Goal: Transaction & Acquisition: Purchase product/service

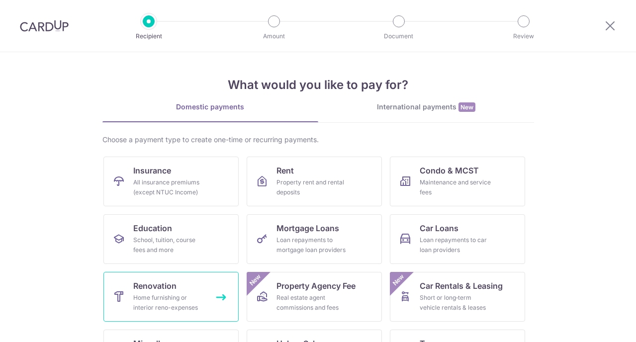
click at [195, 302] on div "Home furnishing or interior reno-expenses" at bounding box center [169, 303] width 72 height 20
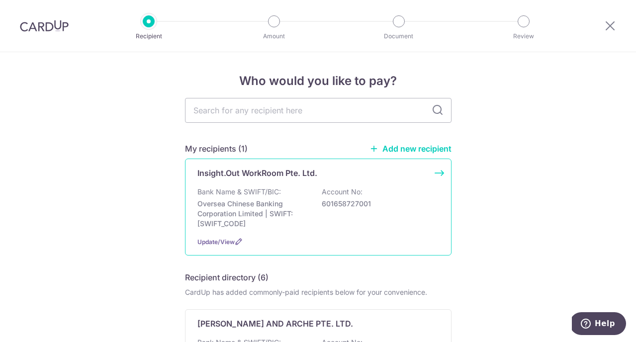
click at [329, 207] on p "601658727001" at bounding box center [377, 204] width 111 height 10
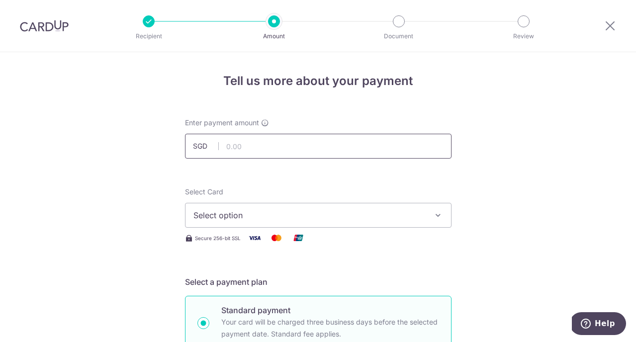
click at [323, 144] on input "text" at bounding box center [318, 146] width 267 height 25
paste input "17674"
click at [272, 152] on input "17674" at bounding box center [318, 146] width 267 height 25
click at [276, 200] on div "Select Card Select option Add credit card Your Cards **** 2308" at bounding box center [318, 207] width 267 height 41
type input "17,674.00"
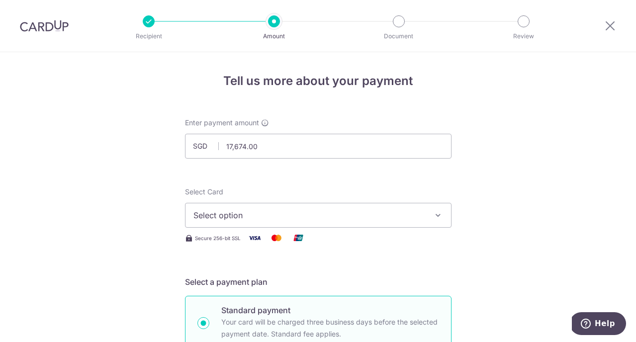
click at [274, 220] on span "Select option" at bounding box center [310, 215] width 232 height 12
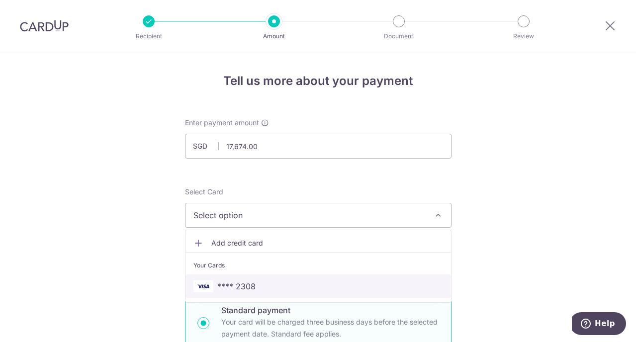
click at [266, 285] on span "**** 2308" at bounding box center [319, 287] width 250 height 12
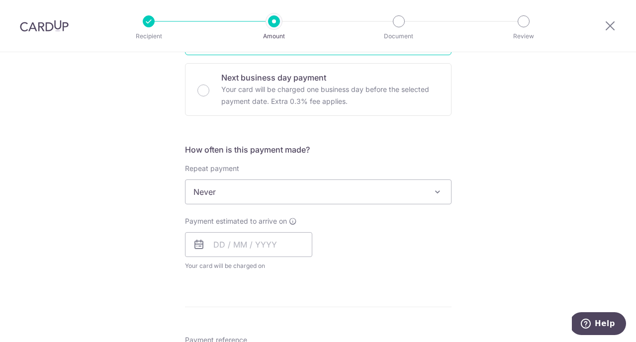
scroll to position [302, 0]
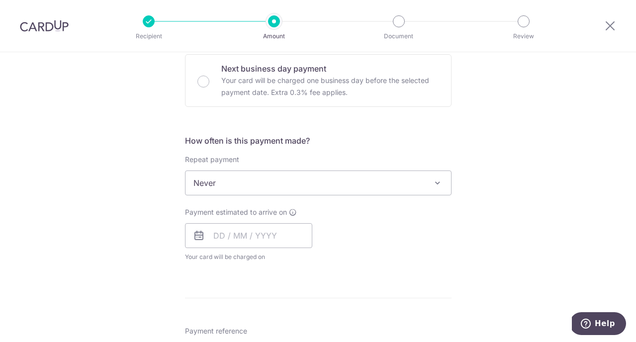
click at [417, 175] on span "Never" at bounding box center [319, 183] width 266 height 24
click at [493, 176] on div "Tell us more about your payment Enter payment amount SGD 17,674.00 17674.00 Sel…" at bounding box center [318, 233] width 636 height 967
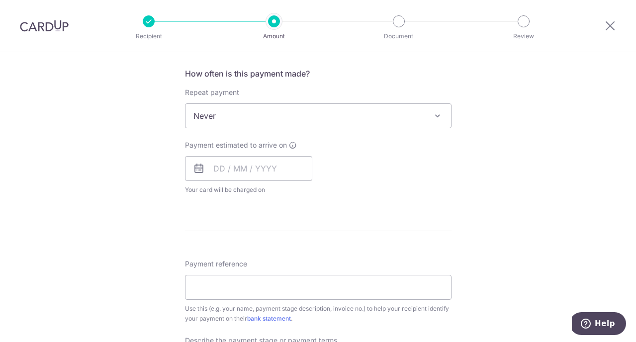
scroll to position [384, 0]
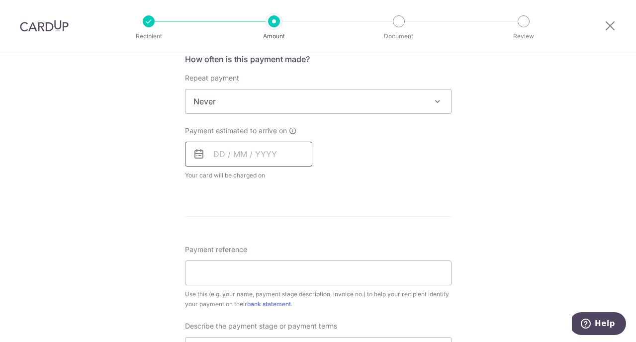
click at [256, 153] on input "text" at bounding box center [248, 154] width 127 height 25
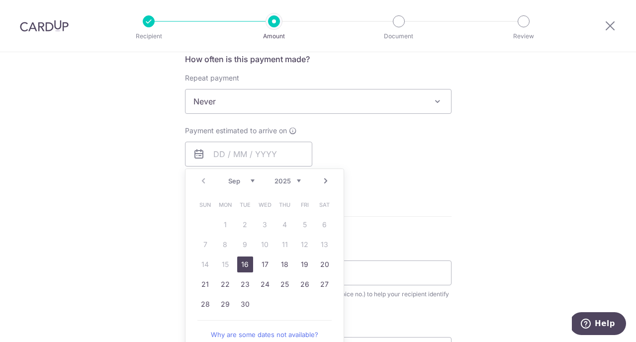
click at [246, 268] on link "16" at bounding box center [245, 265] width 16 height 16
type input "[DATE]"
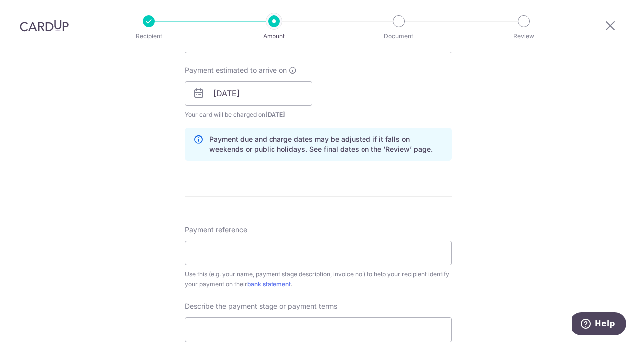
scroll to position [452, 0]
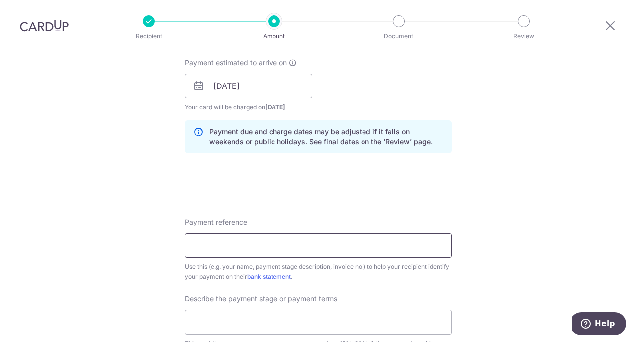
click at [303, 246] on input "Payment reference" at bounding box center [318, 245] width 267 height 25
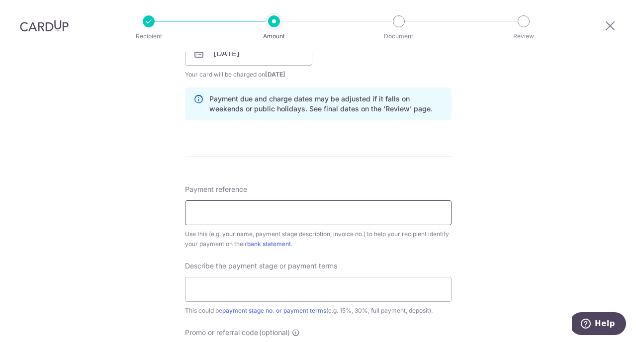
scroll to position [488, 0]
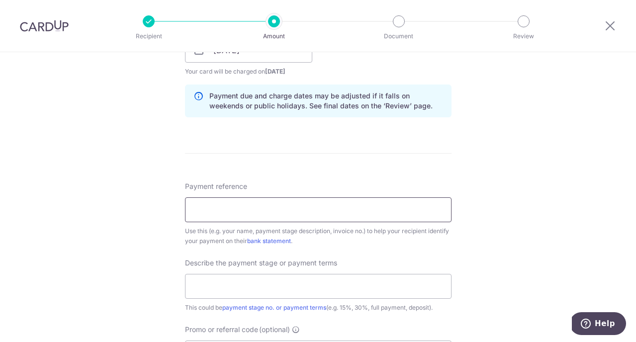
type input "IOW072"
click at [285, 290] on input "text" at bounding box center [318, 286] width 267 height 25
click at [219, 288] on input "40% + VO - Part 2" at bounding box center [318, 286] width 267 height 25
type input "40% and VO - Part 2"
click at [394, 260] on div "Describe the payment stage or payment terms 40% and VO - Part 2 This could be p…" at bounding box center [318, 285] width 267 height 55
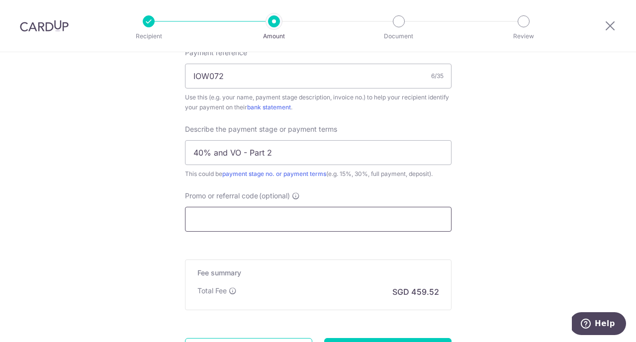
scroll to position [585, 0]
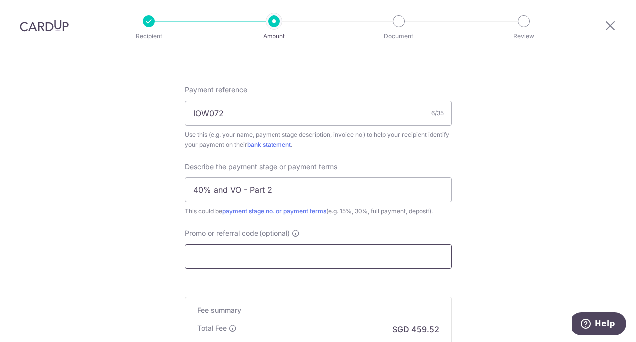
click at [443, 252] on input "Promo or referral code (optional)" at bounding box center [318, 256] width 267 height 25
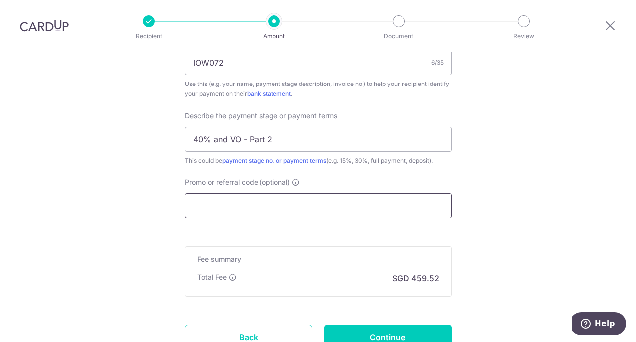
scroll to position [636, 0]
click at [362, 207] on input "Promo or referral code (optional)" at bounding box center [318, 205] width 267 height 25
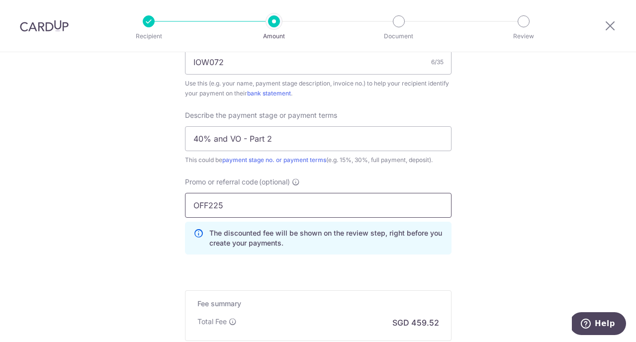
type input "OFF225"
click at [445, 244] on div "The discounted fee will be shown on the review step, right before you create yo…" at bounding box center [318, 238] width 267 height 33
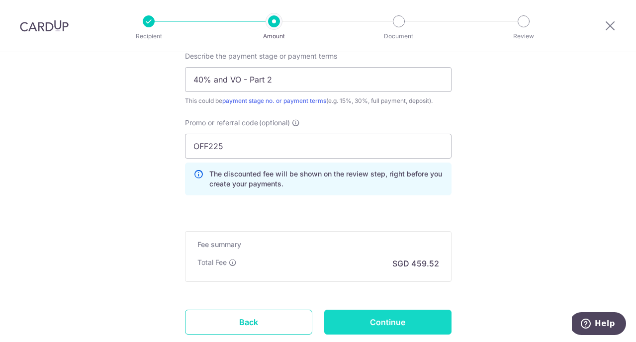
click at [431, 325] on input "Continue" at bounding box center [387, 322] width 127 height 25
type input "Create Schedule"
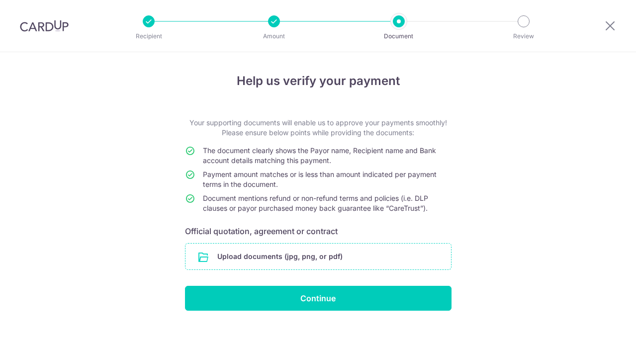
scroll to position [15, 0]
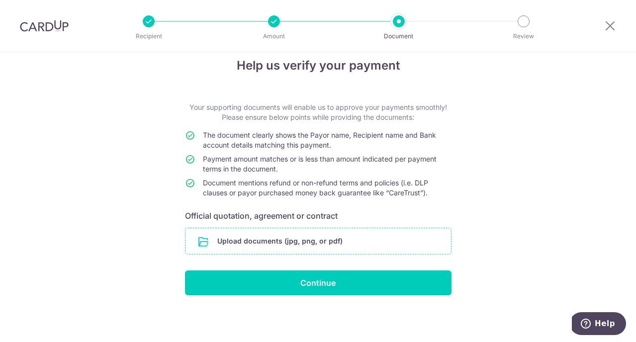
click at [355, 243] on input "file" at bounding box center [319, 241] width 266 height 26
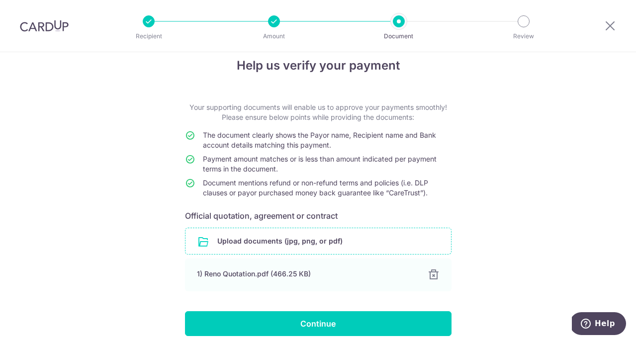
scroll to position [56, 0]
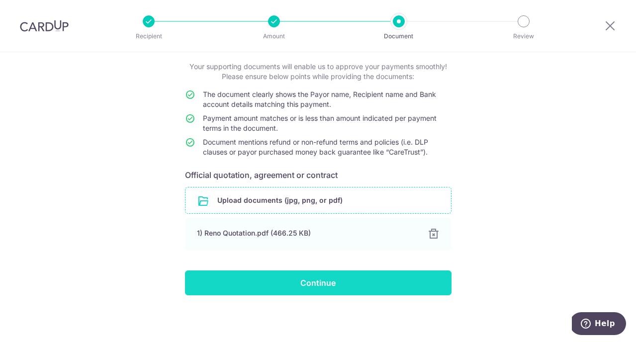
click at [304, 278] on input "Continue" at bounding box center [318, 283] width 267 height 25
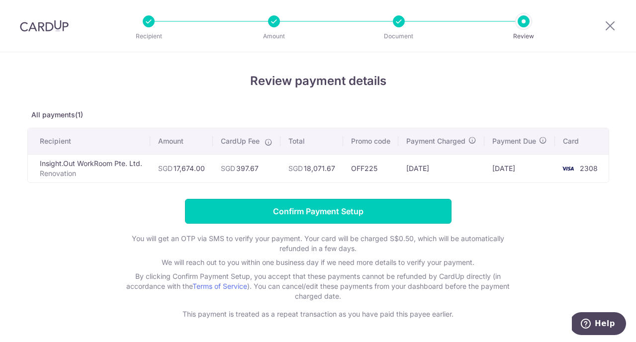
click at [347, 215] on input "Confirm Payment Setup" at bounding box center [318, 211] width 267 height 25
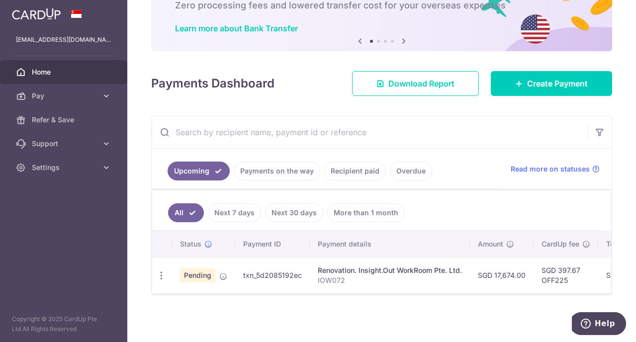
scroll to position [0, 96]
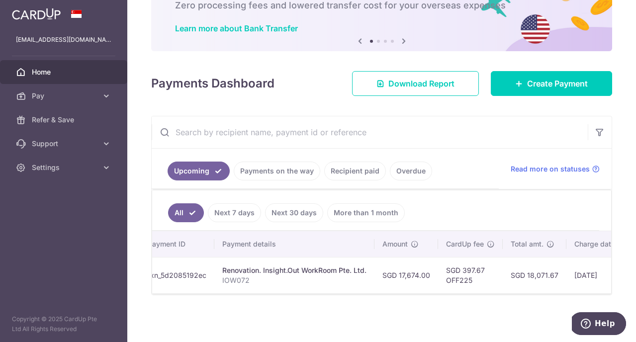
drag, startPoint x: 463, startPoint y: 271, endPoint x: 487, endPoint y: 272, distance: 23.9
click at [487, 272] on td "SGD 397.67 OFF225" at bounding box center [470, 275] width 65 height 36
copy td "397.67"
click at [76, 169] on span "Settings" at bounding box center [65, 168] width 66 height 10
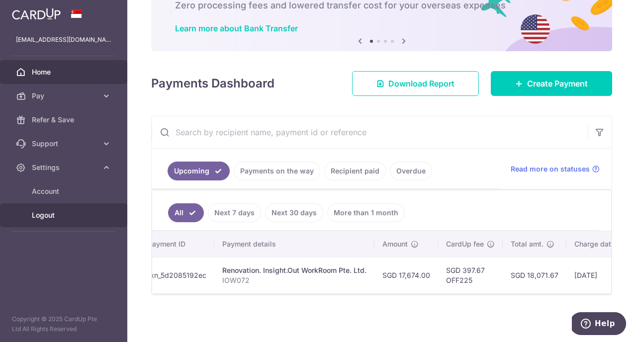
click at [78, 216] on span "Logout" at bounding box center [65, 215] width 66 height 10
